Goal: Task Accomplishment & Management: Use online tool/utility

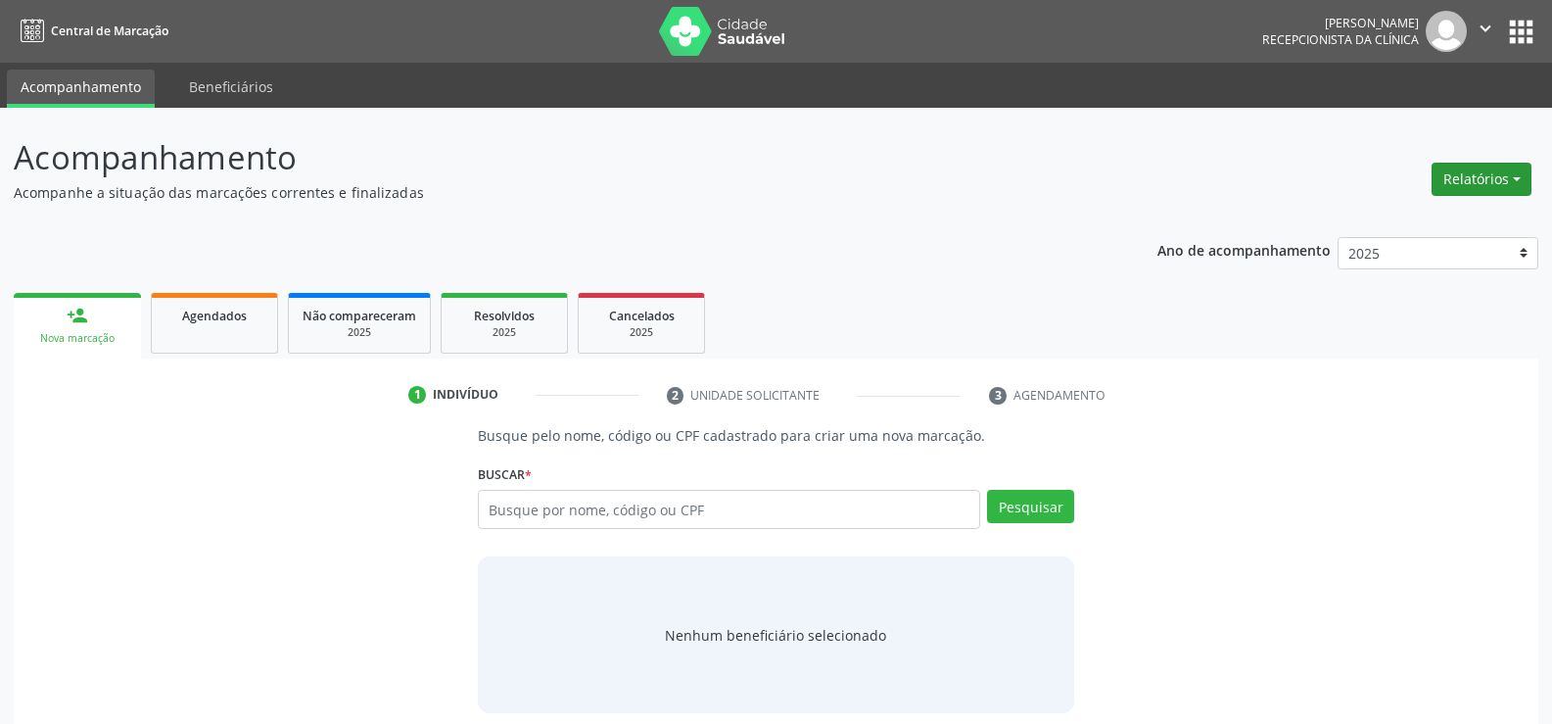
click at [1466, 166] on button "Relatórios" at bounding box center [1482, 179] width 100 height 33
click at [1408, 232] on link "Agendamentos" at bounding box center [1427, 221] width 211 height 27
select select "7"
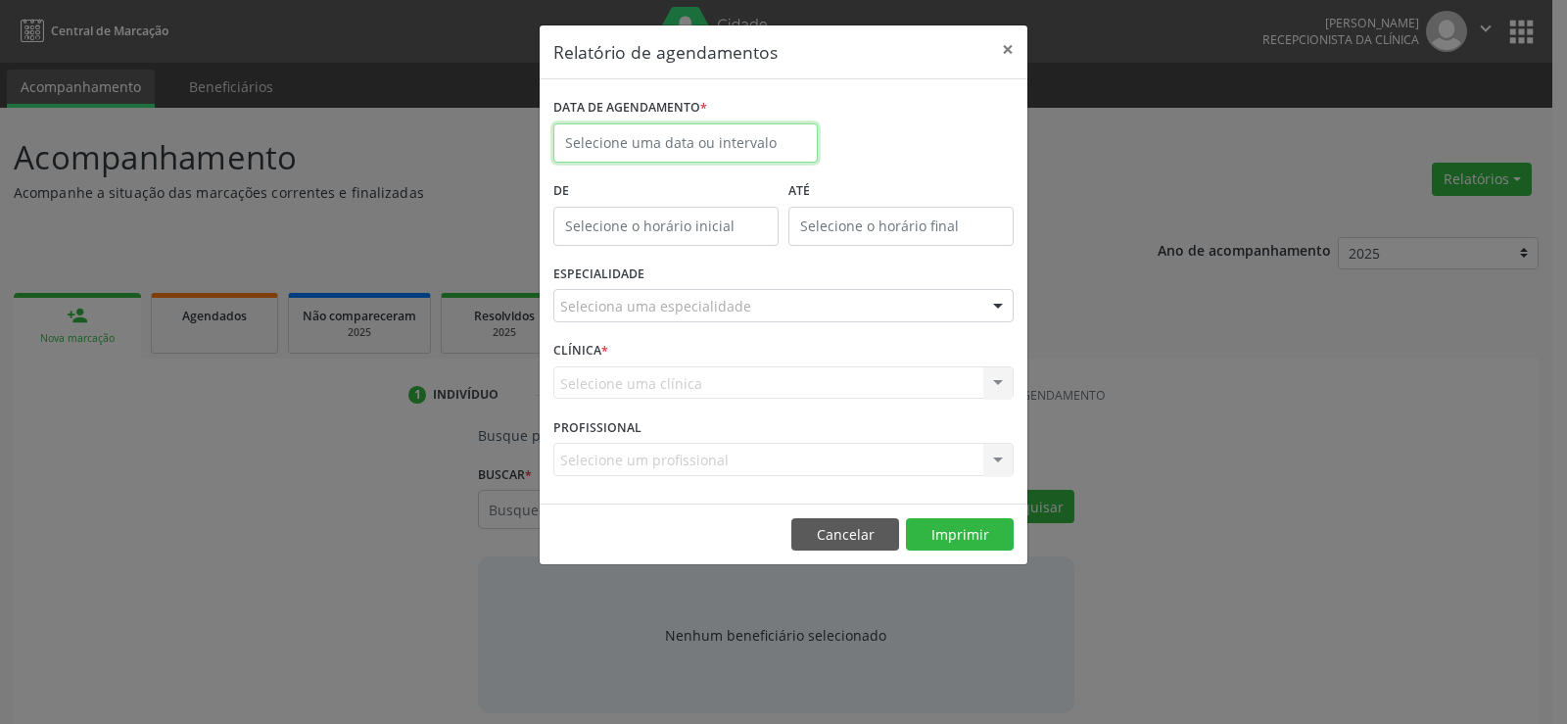
click at [715, 146] on input "text" at bounding box center [685, 142] width 264 height 39
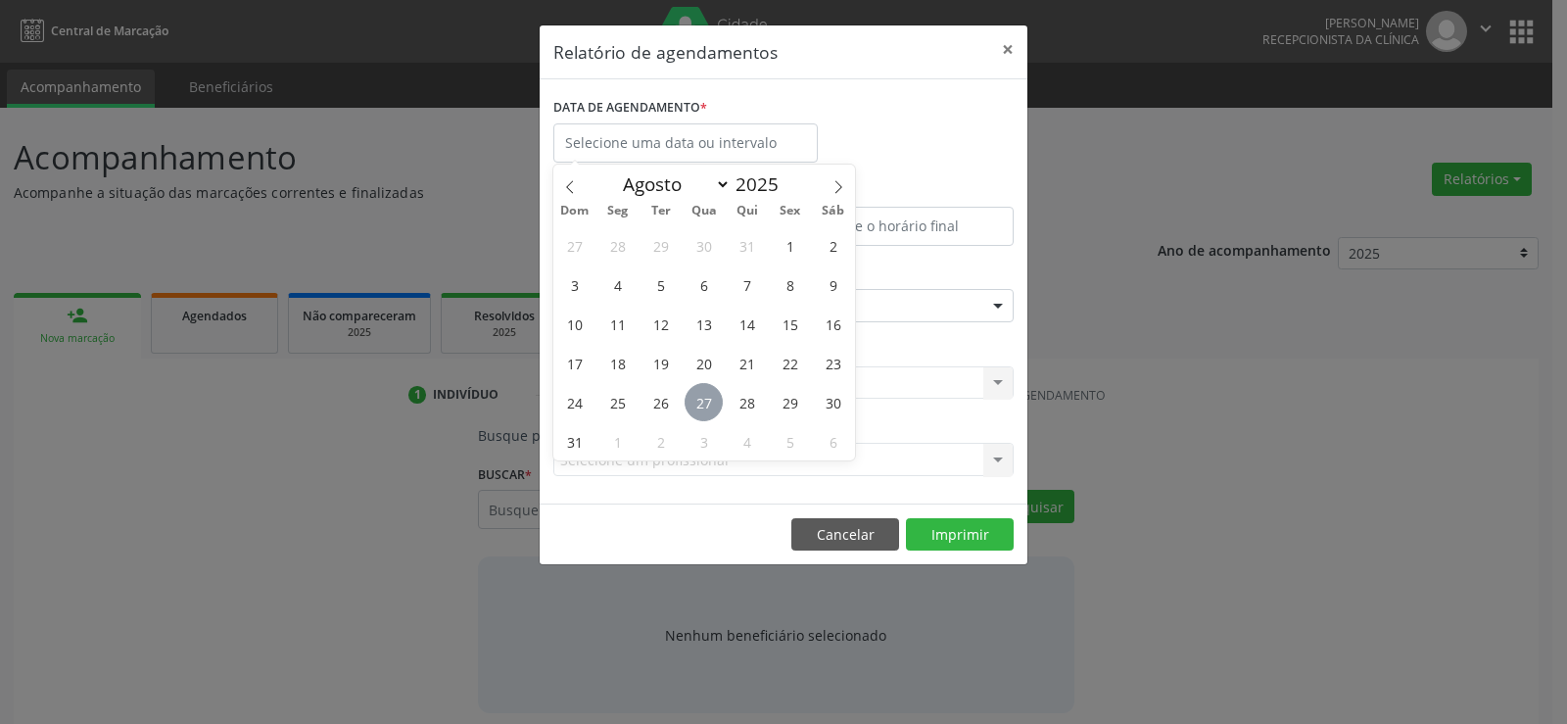
click at [700, 404] on span "27" at bounding box center [704, 402] width 38 height 38
type input "[DATE]"
click at [700, 404] on span "27" at bounding box center [704, 402] width 38 height 38
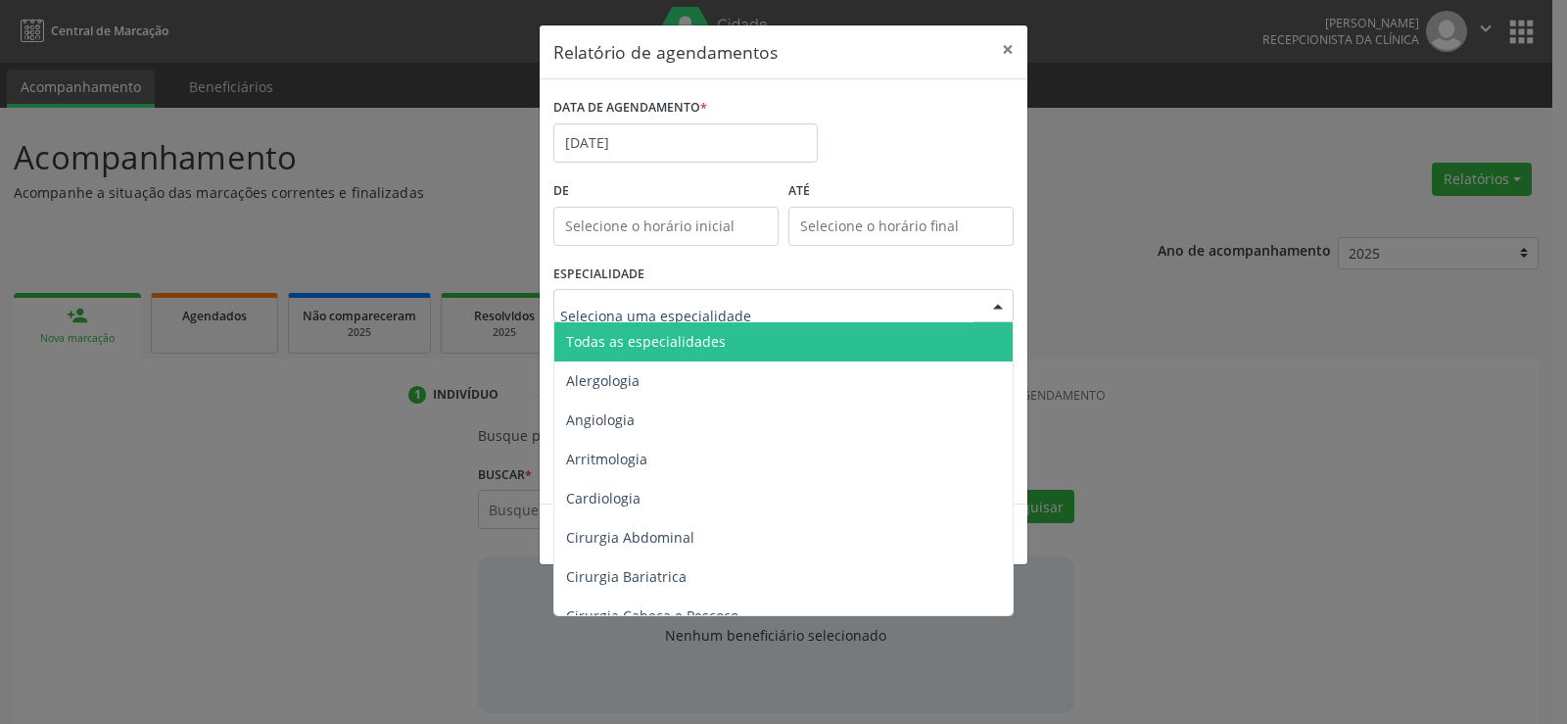
click at [702, 349] on span "Todas as especialidades" at bounding box center [646, 341] width 160 height 19
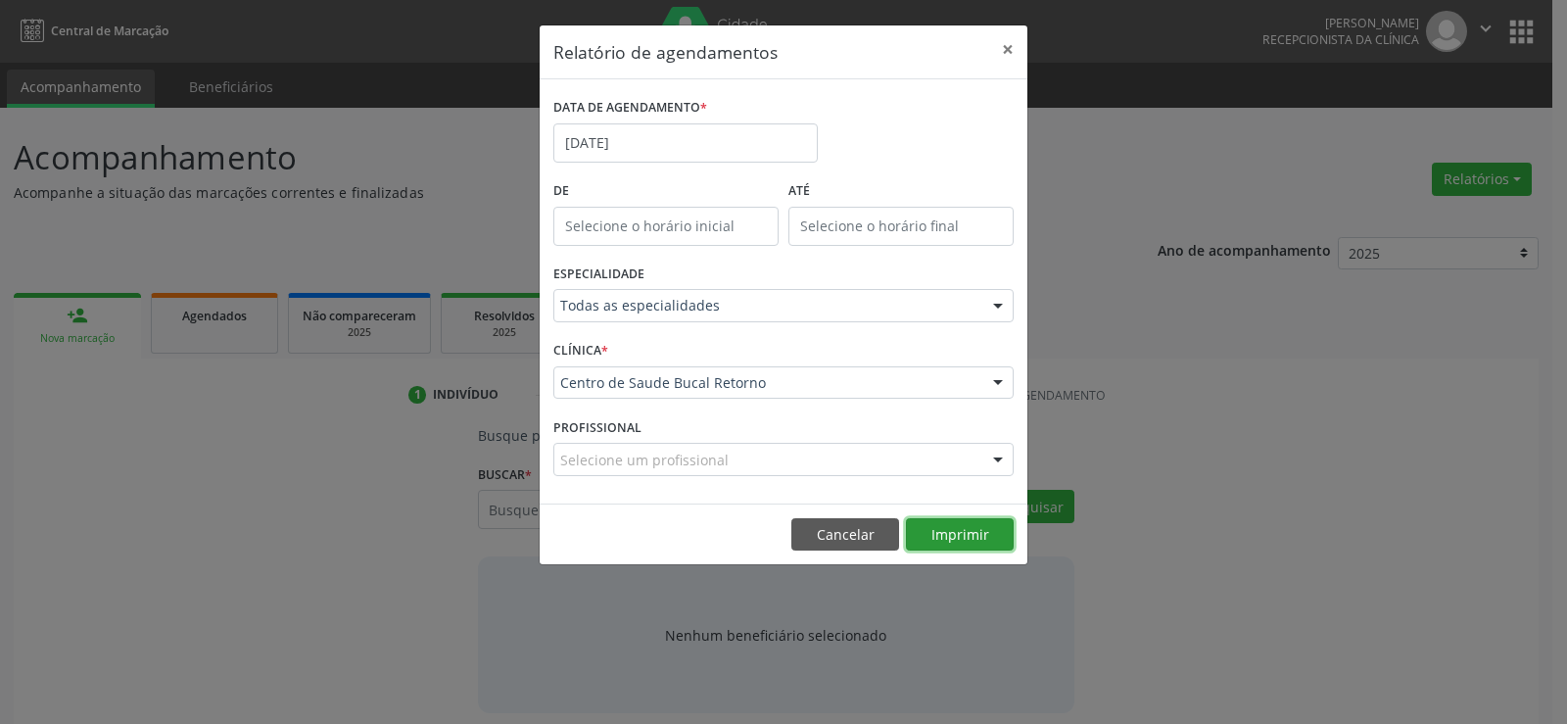
click at [985, 541] on button "Imprimir" at bounding box center [960, 534] width 108 height 33
click at [865, 525] on button "Cancelar" at bounding box center [845, 534] width 108 height 33
